Goal: Navigation & Orientation: Find specific page/section

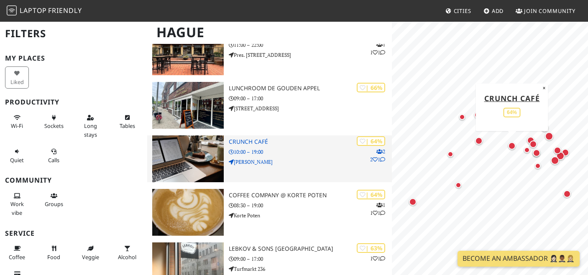
scroll to position [628, 0]
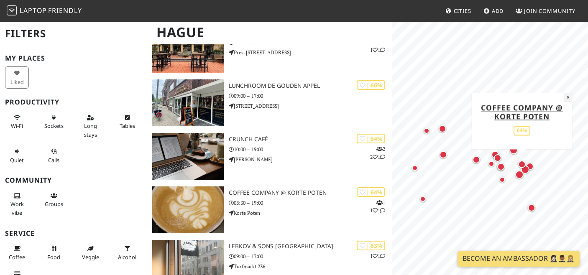
click at [567, 98] on button "×" at bounding box center [568, 97] width 8 height 9
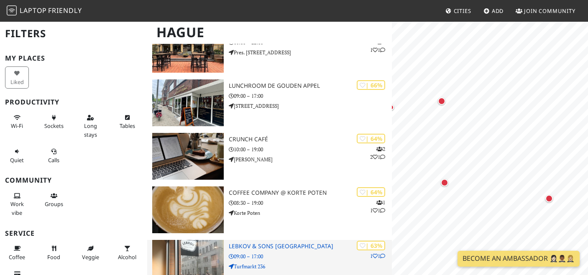
scroll to position [0, 0]
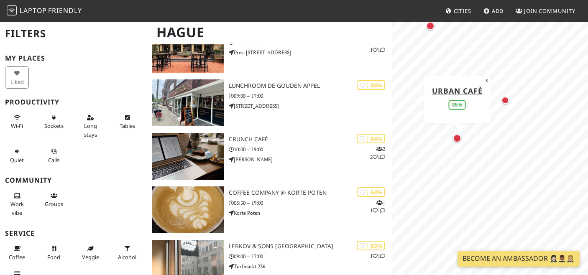
click at [456, 139] on div "Map marker" at bounding box center [457, 138] width 8 height 8
click at [485, 115] on div "Map marker" at bounding box center [483, 116] width 8 height 8
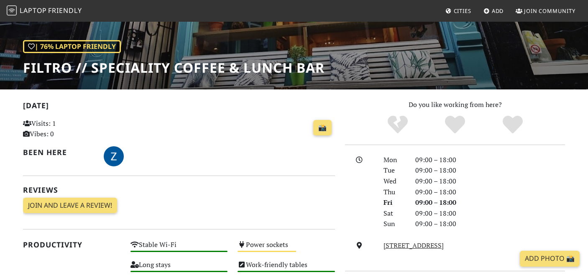
scroll to position [114, 0]
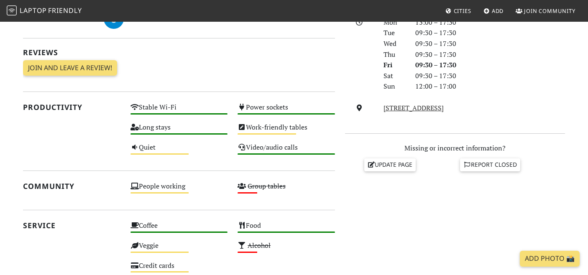
scroll to position [184, 0]
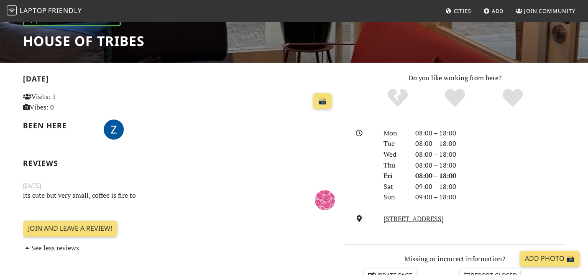
scroll to position [135, 0]
